Goal: Task Accomplishment & Management: Complete application form

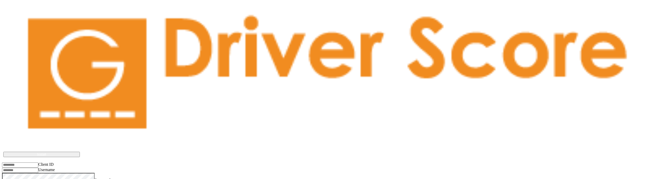
drag, startPoint x: 648, startPoint y: 106, endPoint x: 617, endPoint y: 116, distance: 32.7
drag, startPoint x: 617, startPoint y: 116, endPoint x: 346, endPoint y: 40, distance: 281.5
click at [231, 125] on body "Driver Score works best if installed on the device Install Client ID Username P…" at bounding box center [326, 101] width 649 height 183
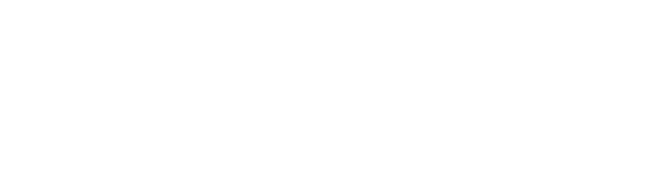
click at [158, 2] on html at bounding box center [326, 1] width 653 height 2
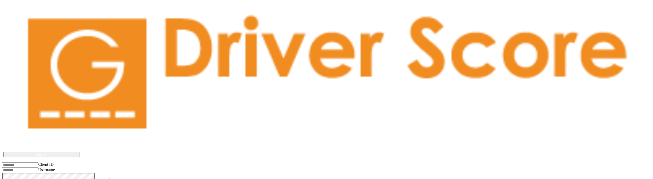
click at [239, 120] on body "Driver Score works best if installed on the device Install Client ID Username P…" at bounding box center [326, 101] width 649 height 183
